Goal: Information Seeking & Learning: Learn about a topic

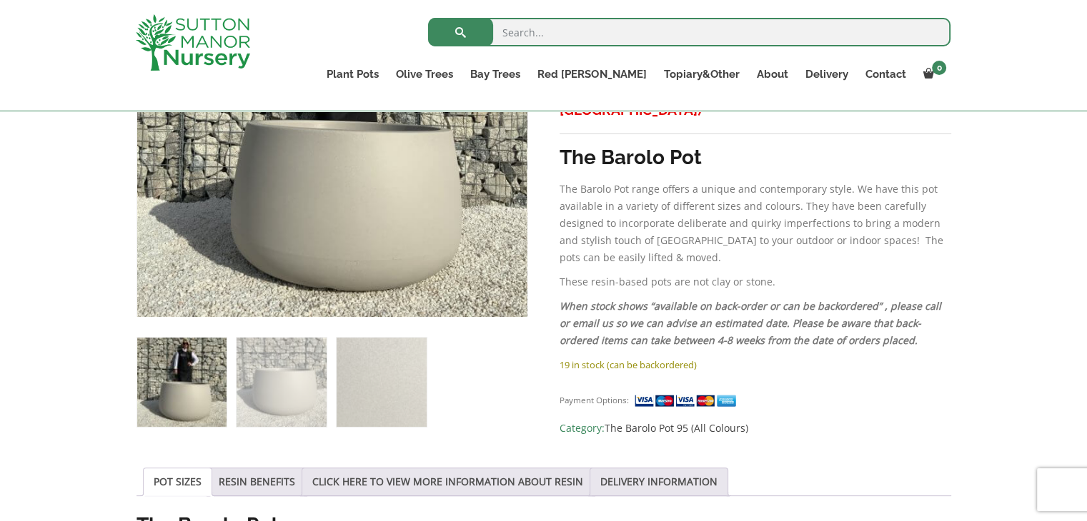
scroll to position [429, 0]
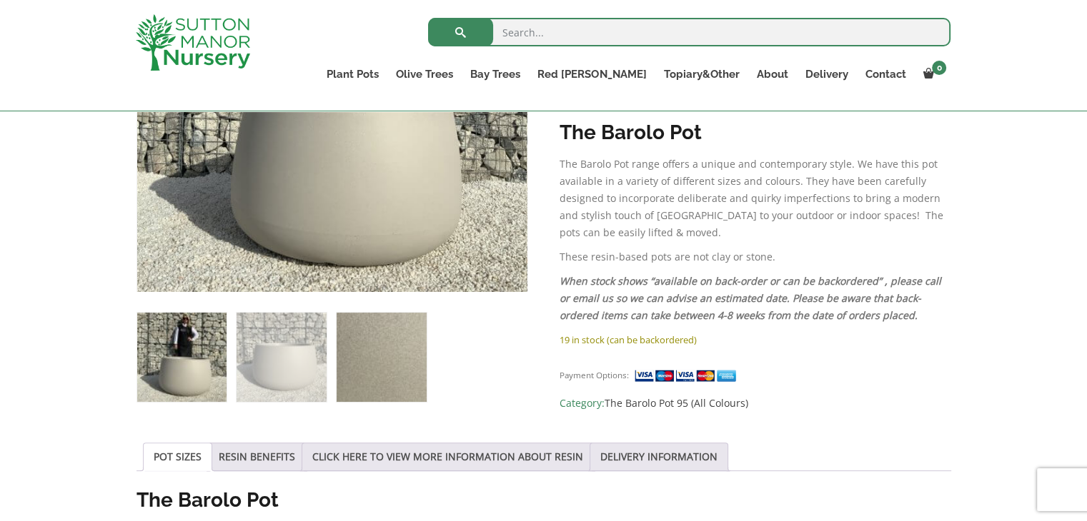
click at [390, 361] on img at bounding box center [380, 357] width 89 height 89
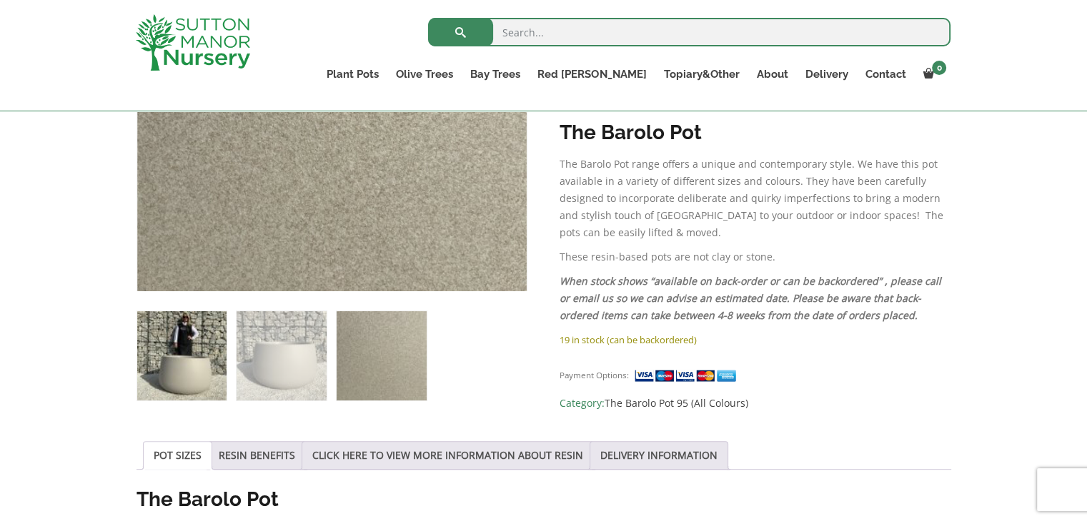
click at [209, 361] on img at bounding box center [181, 355] width 89 height 89
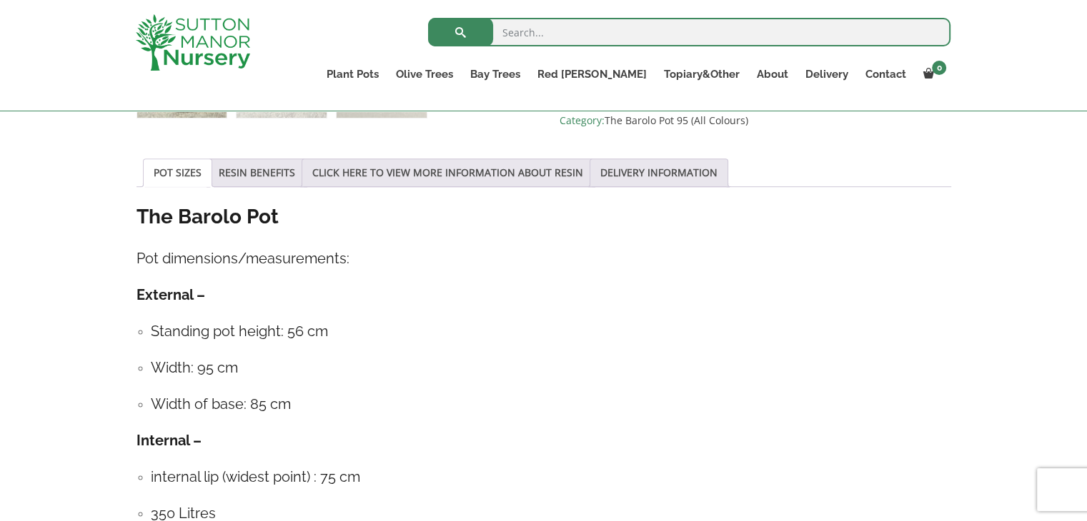
scroll to position [714, 0]
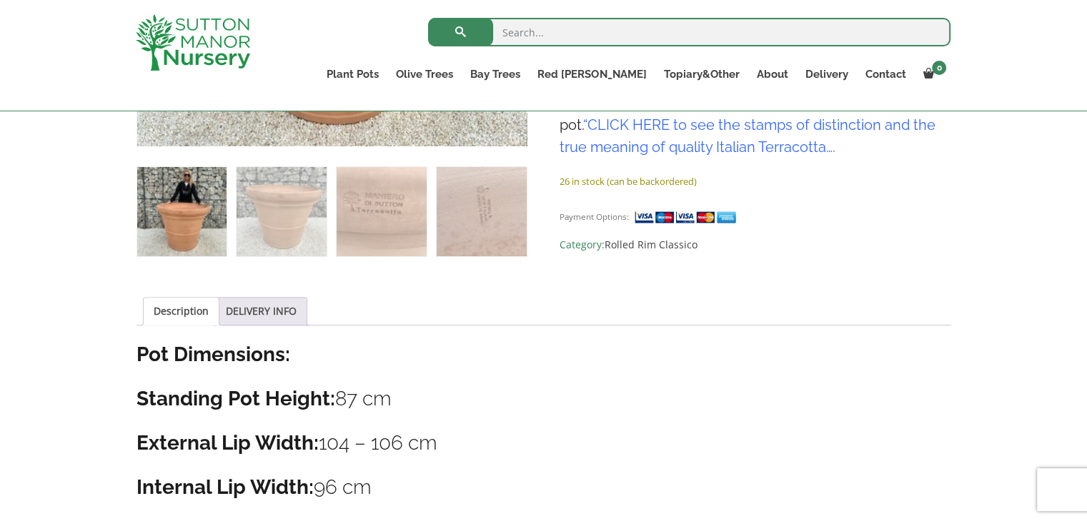
scroll to position [571, 0]
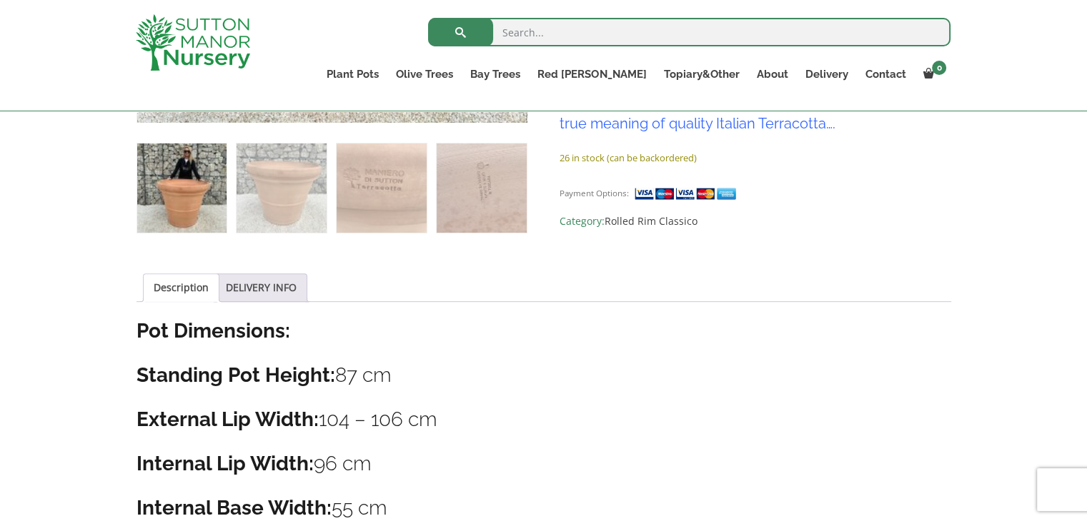
scroll to position [643, 0]
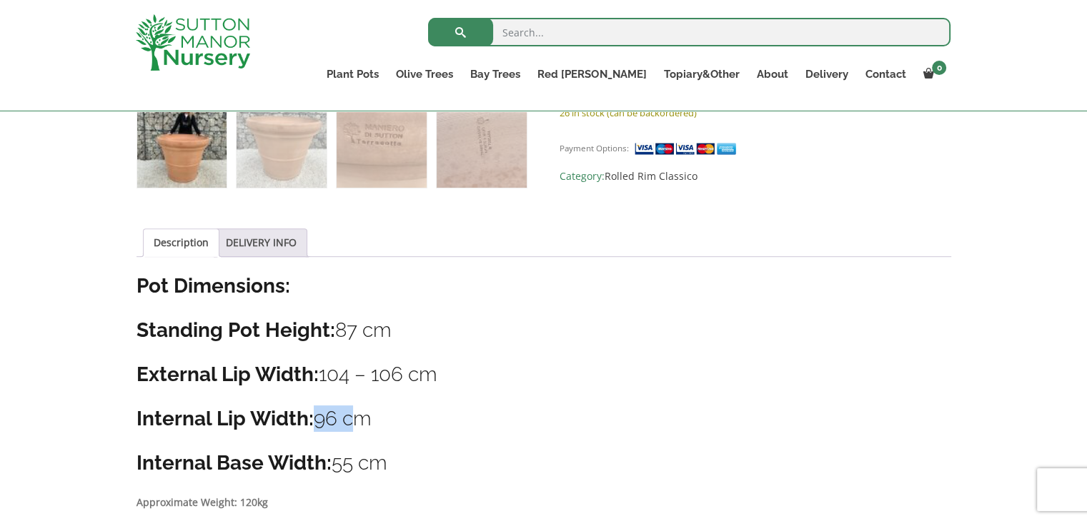
drag, startPoint x: 346, startPoint y: 422, endPoint x: 312, endPoint y: 419, distance: 33.8
click at [312, 419] on h3 "Internal Lip Width: 96 cm" at bounding box center [543, 419] width 814 height 26
drag, startPoint x: 360, startPoint y: 328, endPoint x: 340, endPoint y: 326, distance: 20.1
click at [340, 326] on h3 "Standing Pot Height: 87 cm" at bounding box center [543, 330] width 814 height 26
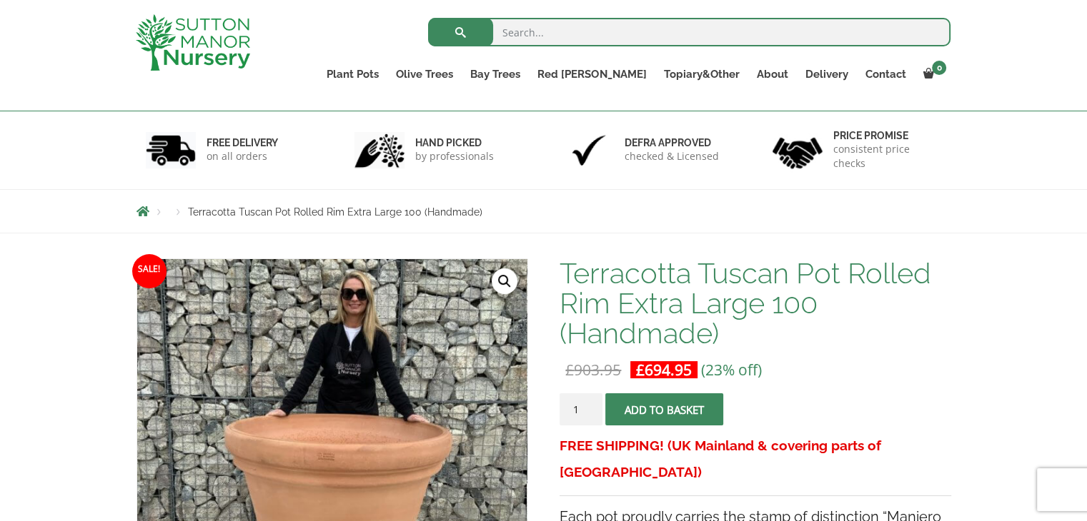
scroll to position [143, 0]
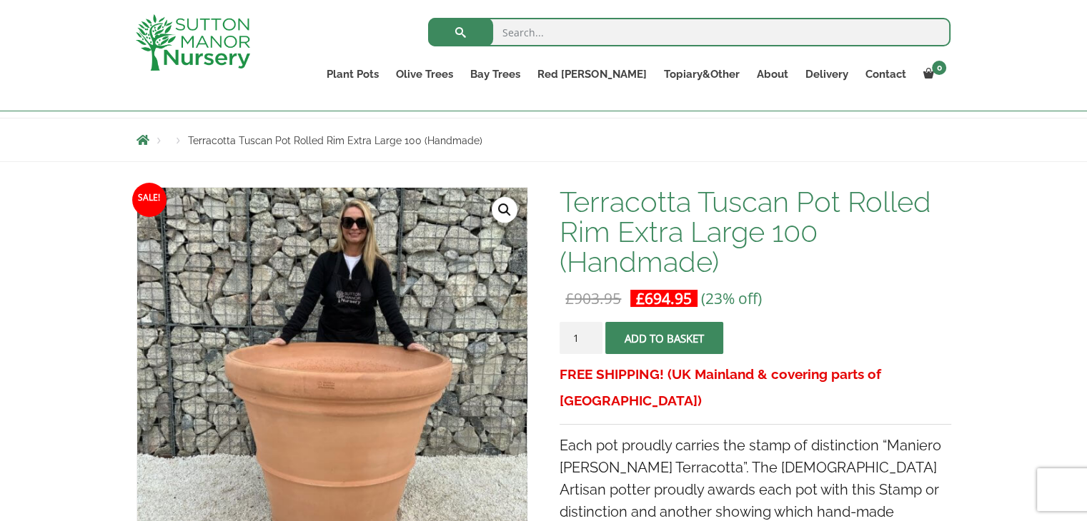
click at [854, 298] on p "£ 903.95 Original price was: £903.95. £ 694.95 Current price is: £694.95. (23% …" at bounding box center [754, 298] width 391 height 17
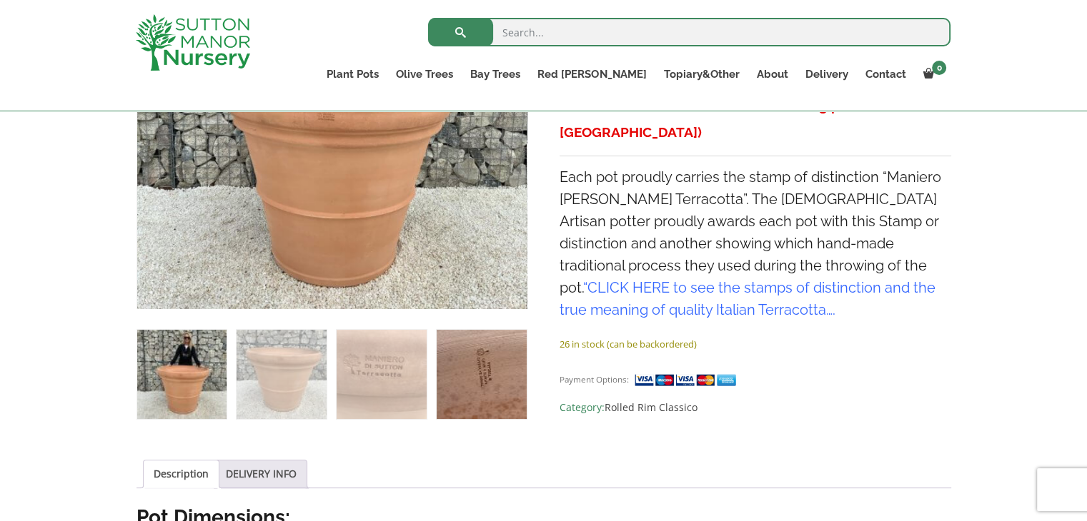
scroll to position [286, 0]
